Goal: Go to known website: Access a specific website the user already knows

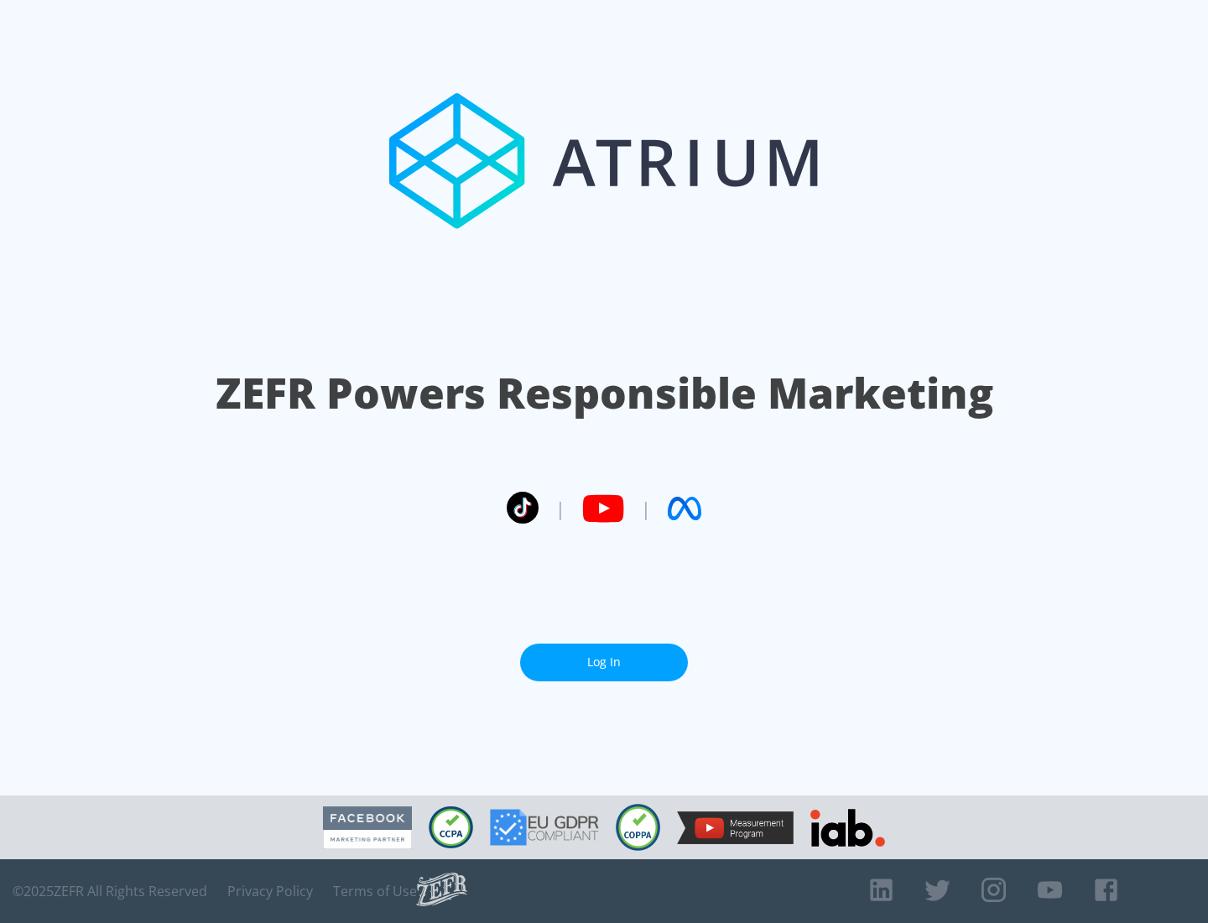
click at [604, 655] on link "Log In" at bounding box center [604, 663] width 168 height 38
